Goal: Information Seeking & Learning: Get advice/opinions

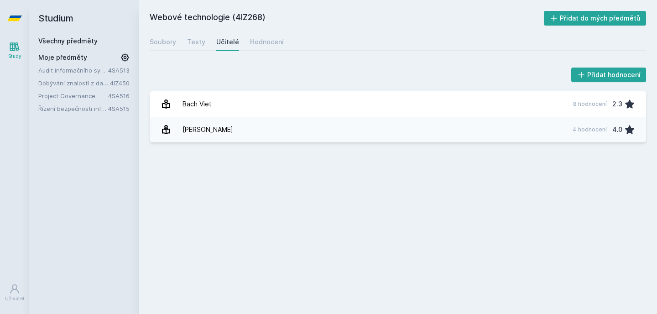
click at [95, 112] on link "Řízení bezpečnosti informačních systémů" at bounding box center [73, 108] width 70 height 9
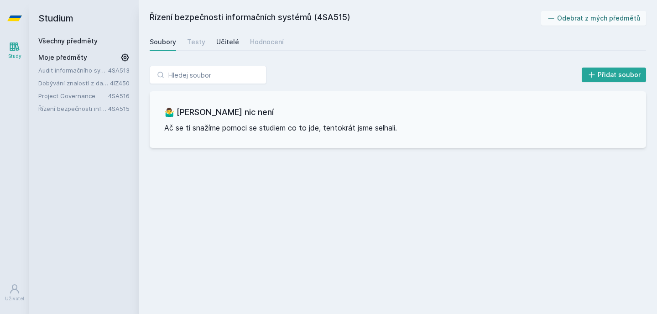
click at [231, 42] on div "Učitelé" at bounding box center [227, 41] width 23 height 9
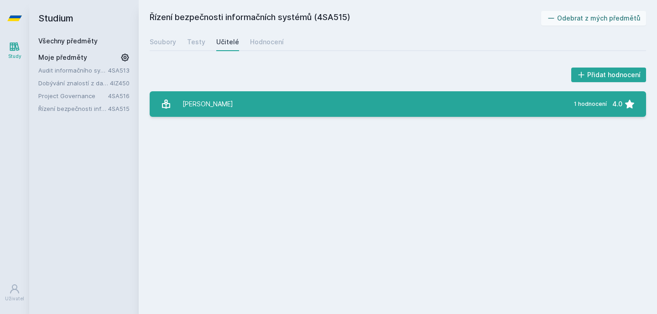
click at [257, 105] on link "[PERSON_NAME] 1 hodnocení 4.0" at bounding box center [398, 104] width 497 height 26
